Goal: Task Accomplishment & Management: Manage account settings

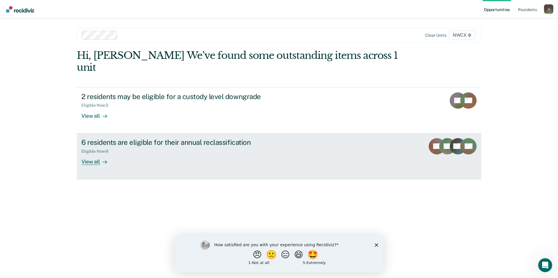
click at [92, 154] on div "View all" at bounding box center [97, 159] width 33 height 11
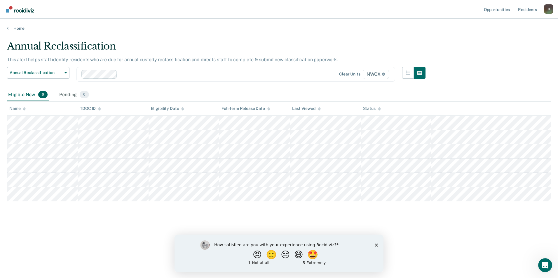
click at [549, 8] on div "J J" at bounding box center [548, 8] width 9 height 9
click at [512, 37] on link "Log Out" at bounding box center [524, 38] width 47 height 5
